Goal: Navigation & Orientation: Find specific page/section

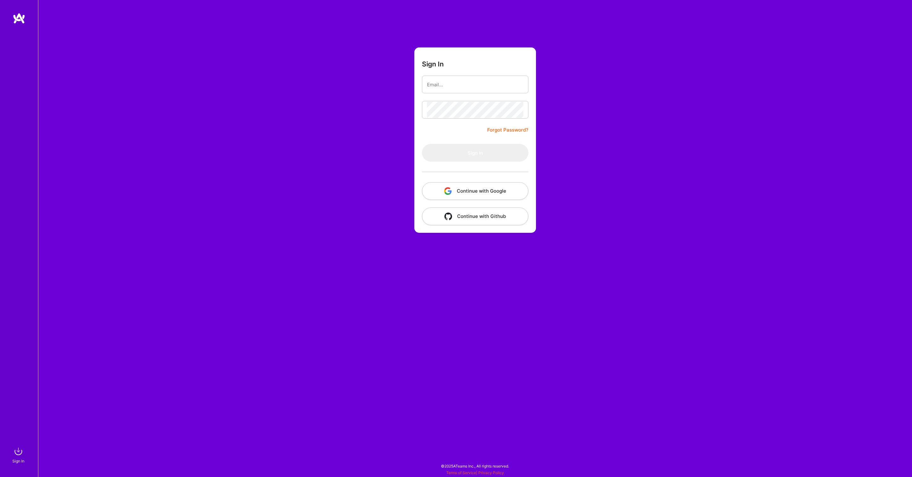
click at [435, 184] on button "Continue with Google" at bounding box center [475, 191] width 106 height 18
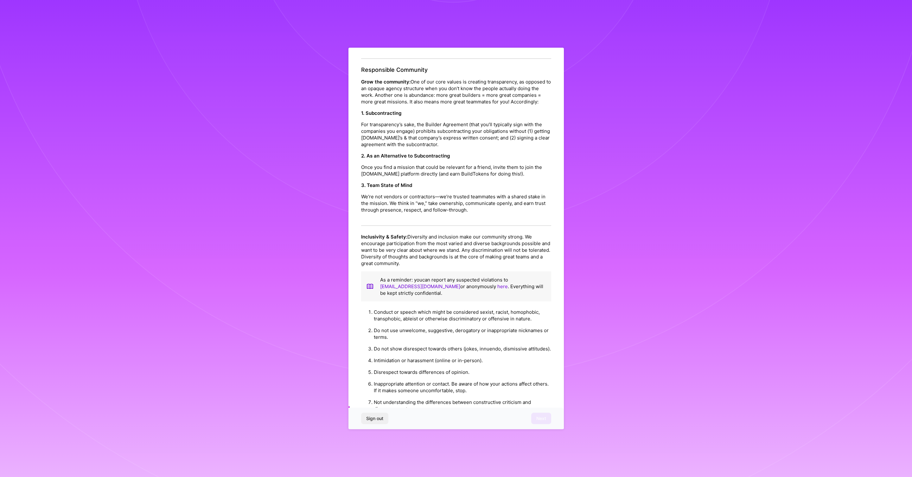
scroll to position [451, 0]
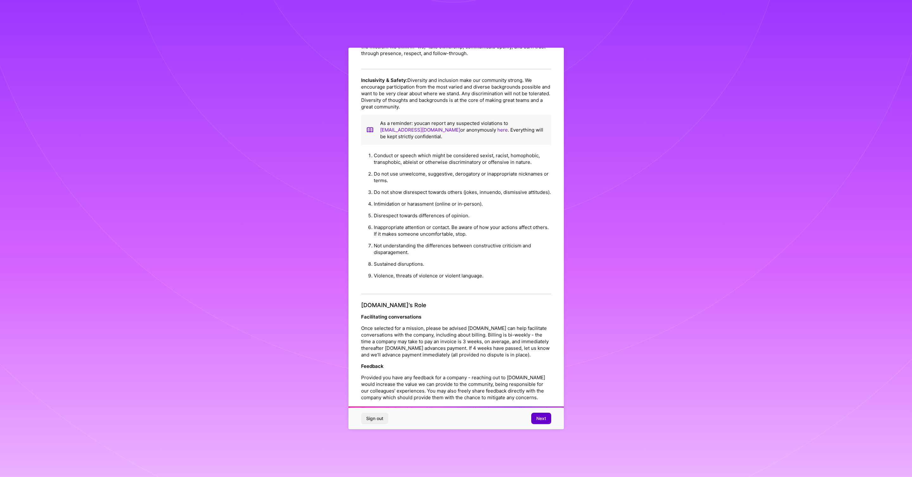
click at [544, 414] on button "Next" at bounding box center [541, 418] width 20 height 11
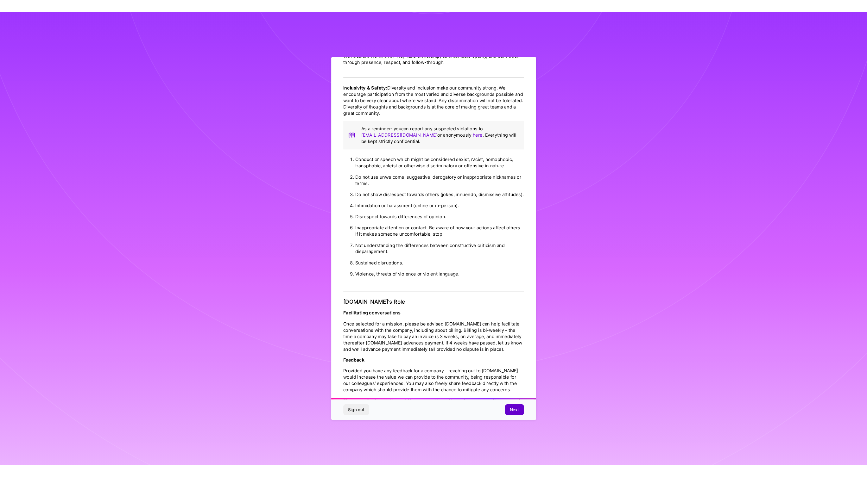
scroll to position [0, 0]
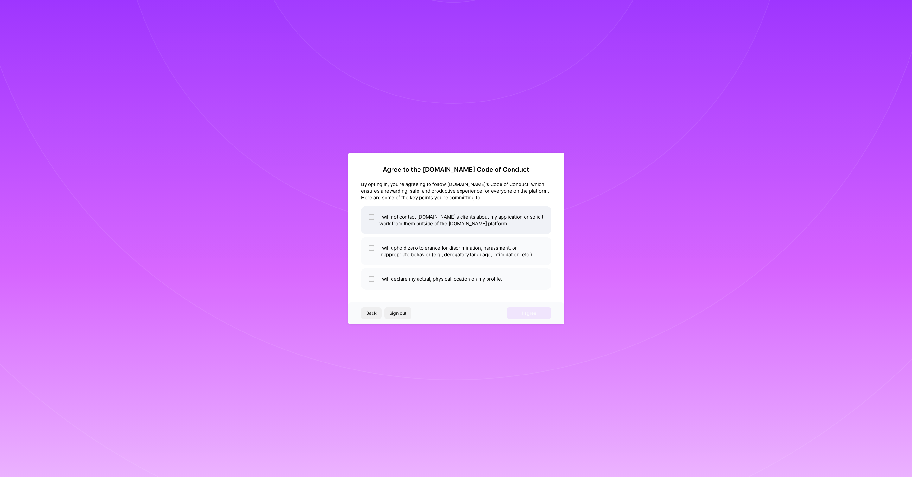
click at [372, 218] on input "checkbox" at bounding box center [372, 217] width 4 height 4
checkbox input "true"
click at [372, 248] on input "checkbox" at bounding box center [372, 248] width 4 height 4
checkbox input "true"
click at [372, 281] on input "checkbox" at bounding box center [372, 279] width 4 height 4
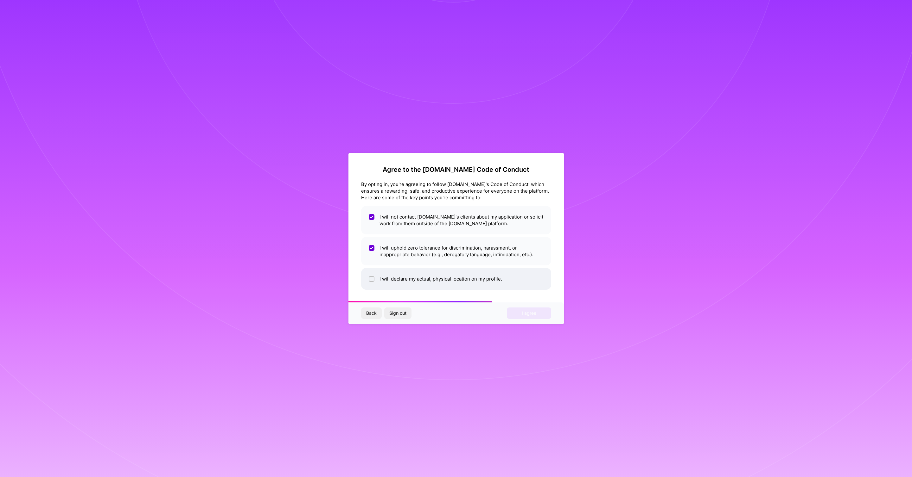
checkbox input "true"
click at [535, 308] on button "I agree" at bounding box center [529, 313] width 44 height 11
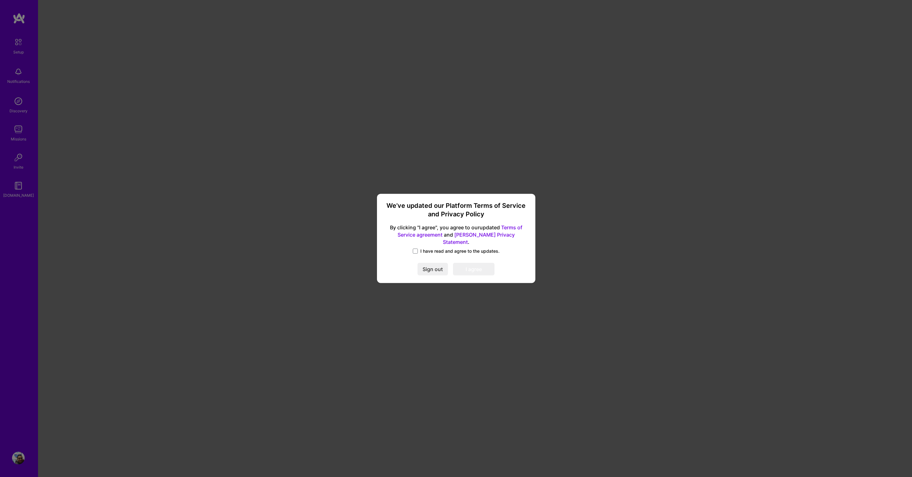
click at [415, 250] on label "I have read and agree to the updates." at bounding box center [456, 251] width 87 height 6
click at [0, 0] on input "I have read and agree to the updates." at bounding box center [0, 0] width 0 height 0
click at [473, 271] on button "I agree" at bounding box center [473, 269] width 41 height 13
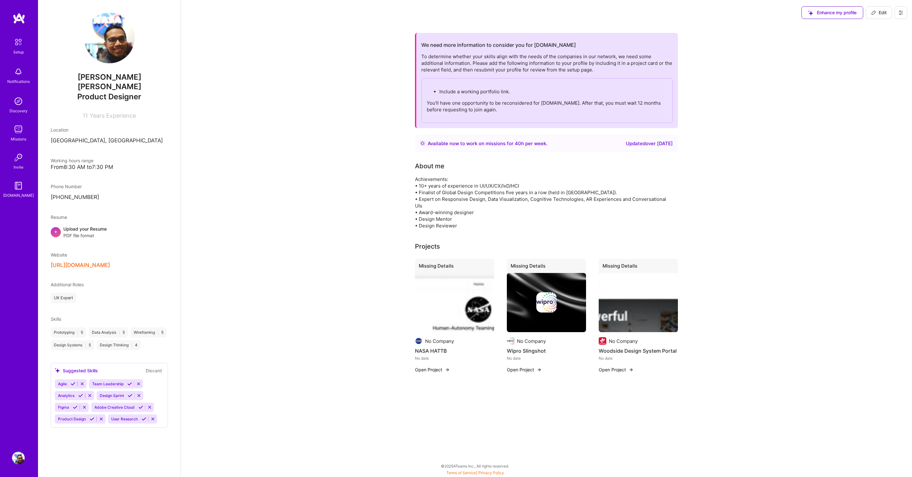
click at [24, 106] on img at bounding box center [18, 101] width 13 height 13
